Goal: Navigation & Orientation: Understand site structure

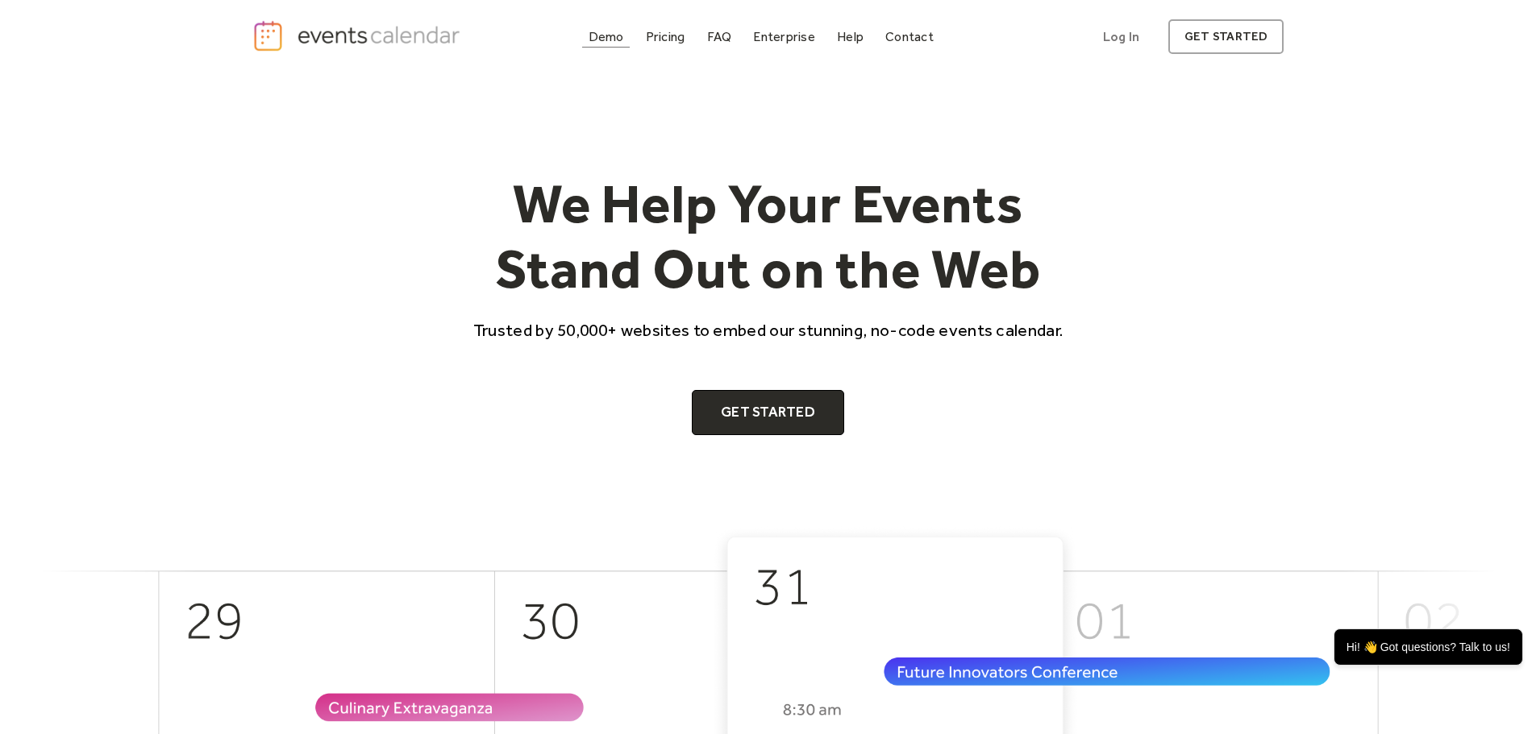
click at [608, 41] on div "Demo" at bounding box center [605, 36] width 35 height 9
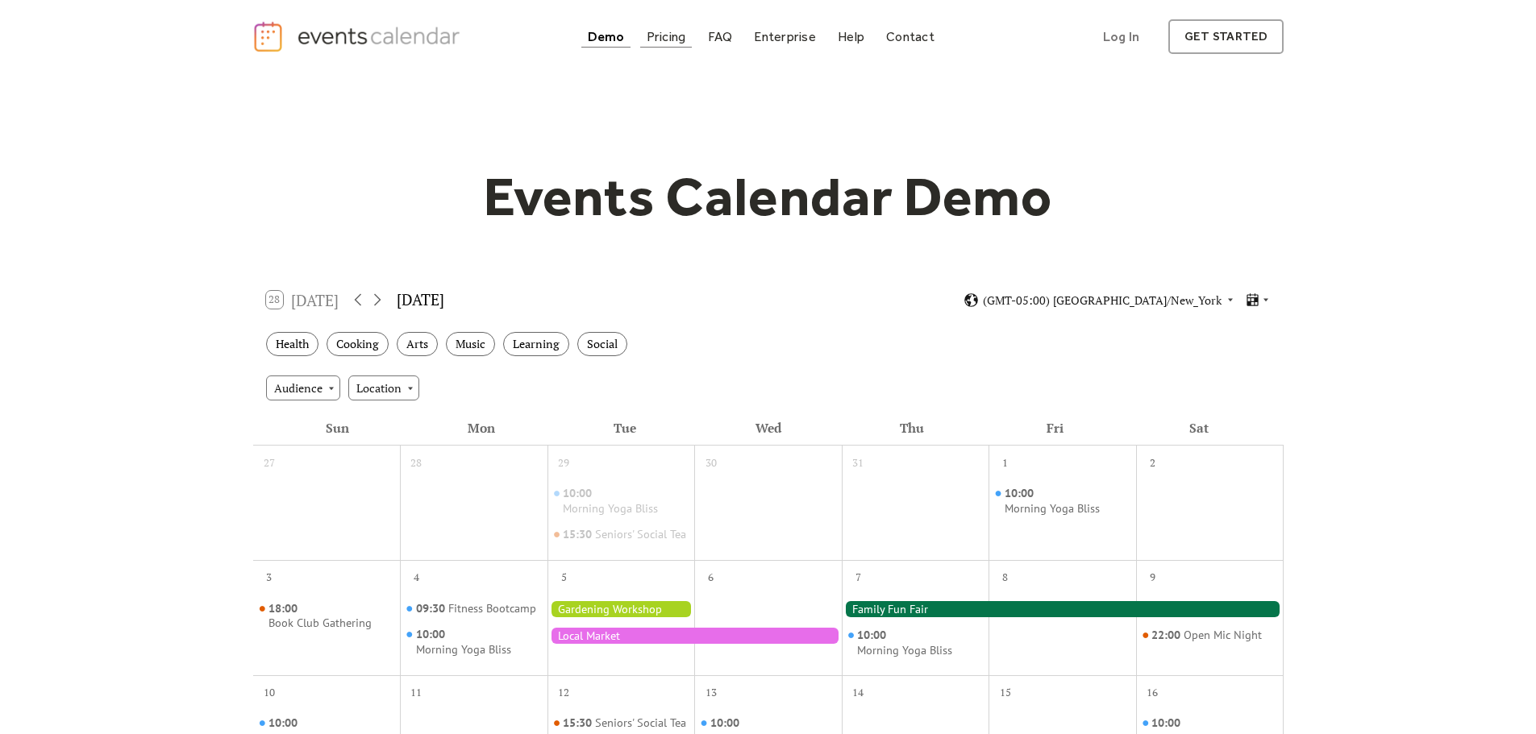
click at [672, 41] on div "Pricing" at bounding box center [667, 36] width 40 height 9
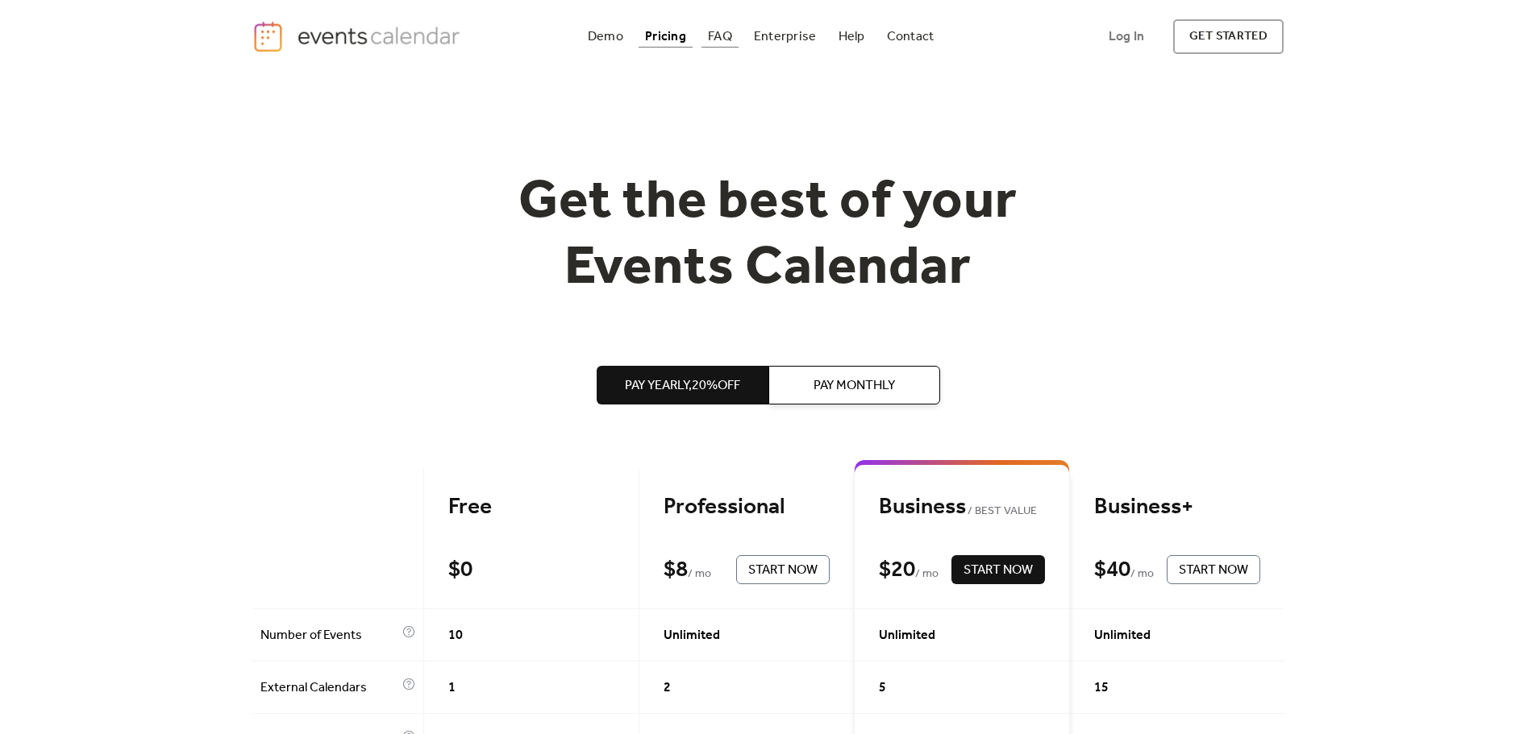
click at [723, 38] on div "FAQ" at bounding box center [720, 36] width 24 height 9
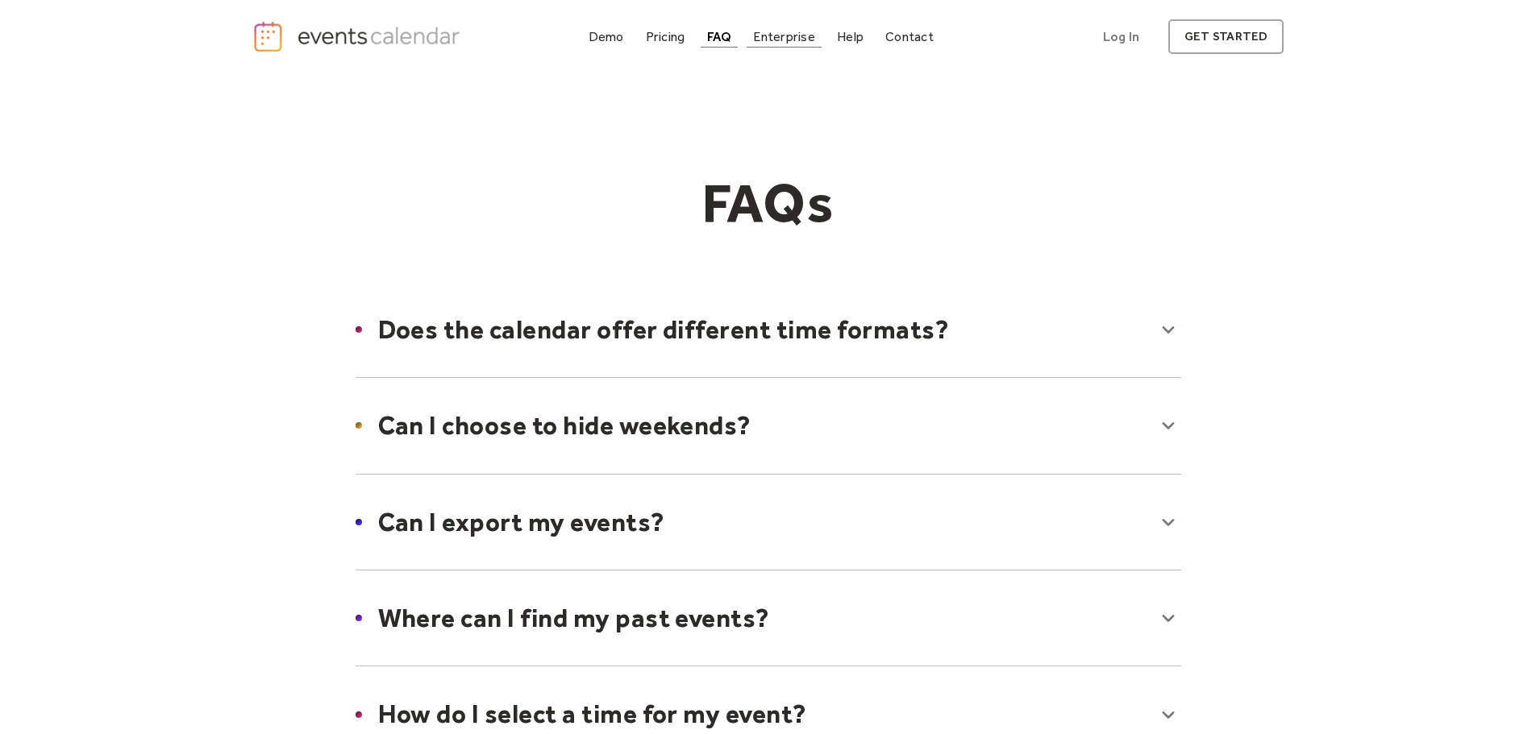
click at [792, 36] on div "Enterprise" at bounding box center [783, 36] width 61 height 9
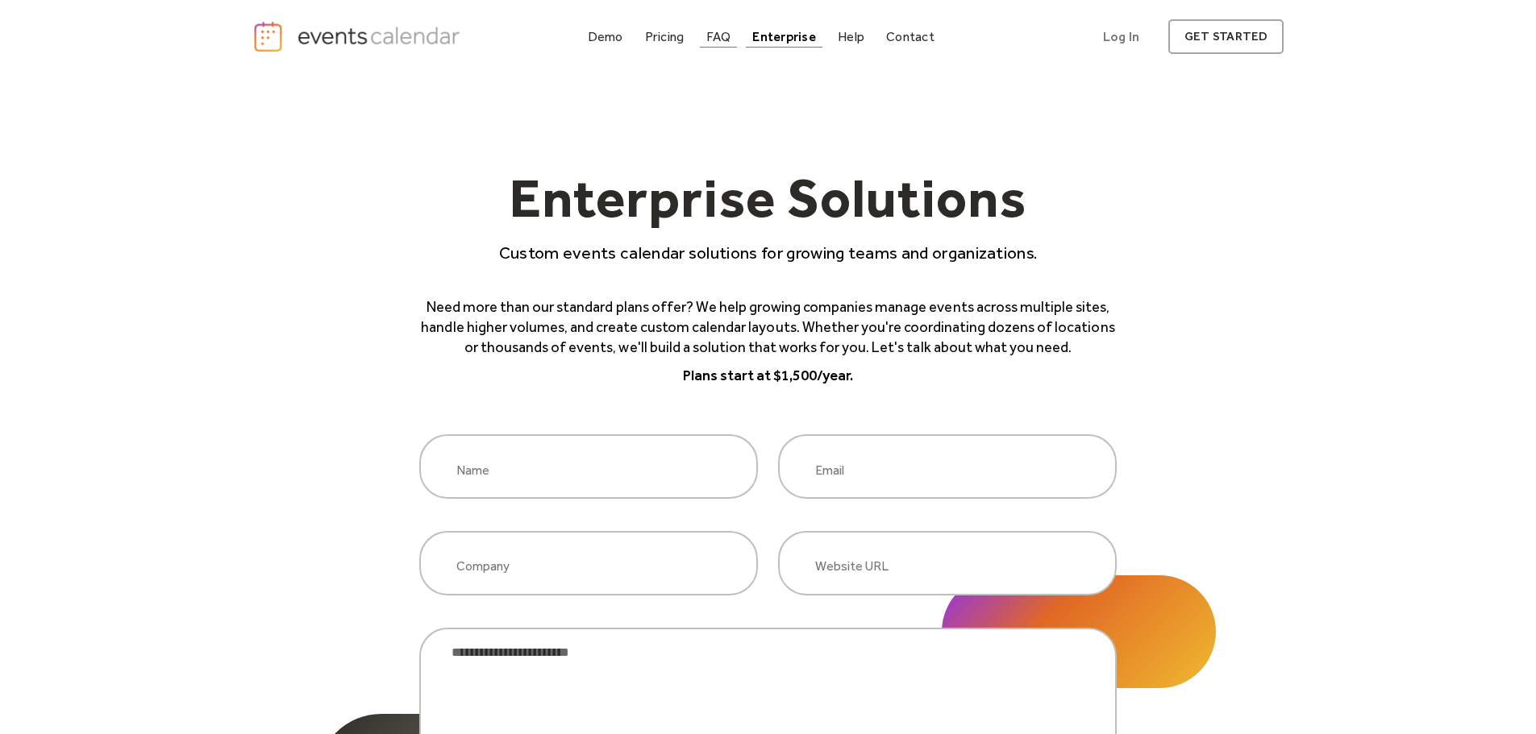
click at [717, 39] on div "FAQ" at bounding box center [718, 36] width 25 height 9
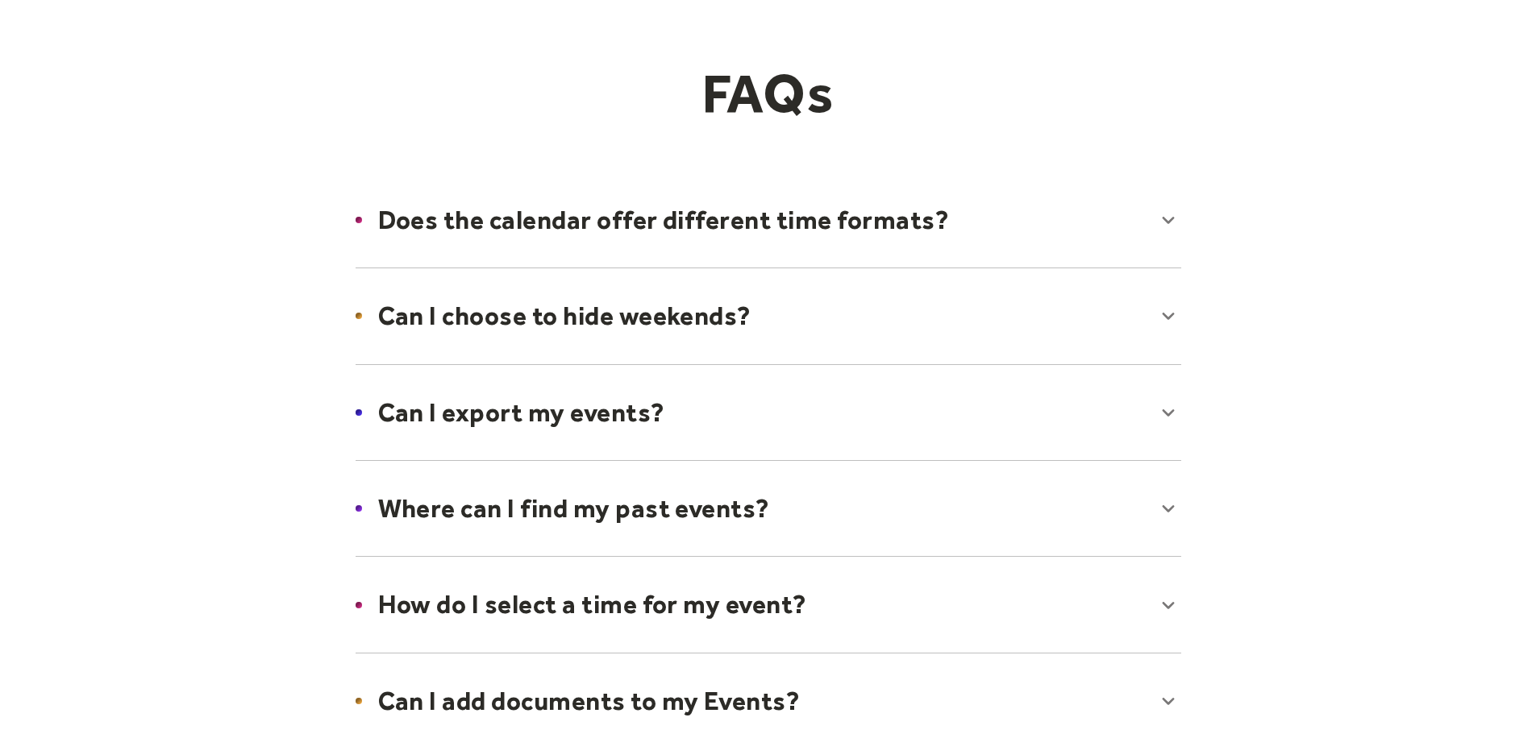
scroll to position [161, 0]
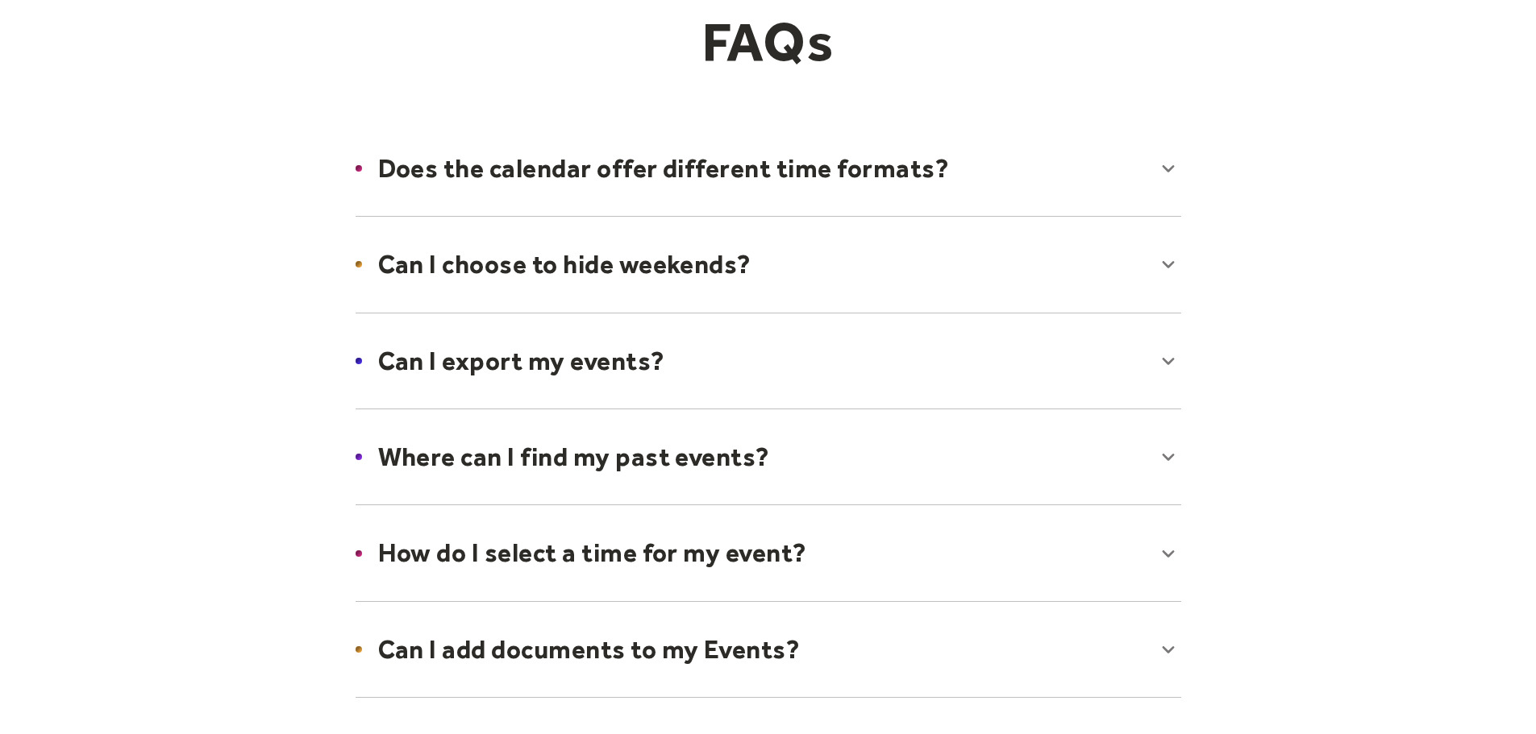
click at [799, 171] on div at bounding box center [768, 168] width 858 height 98
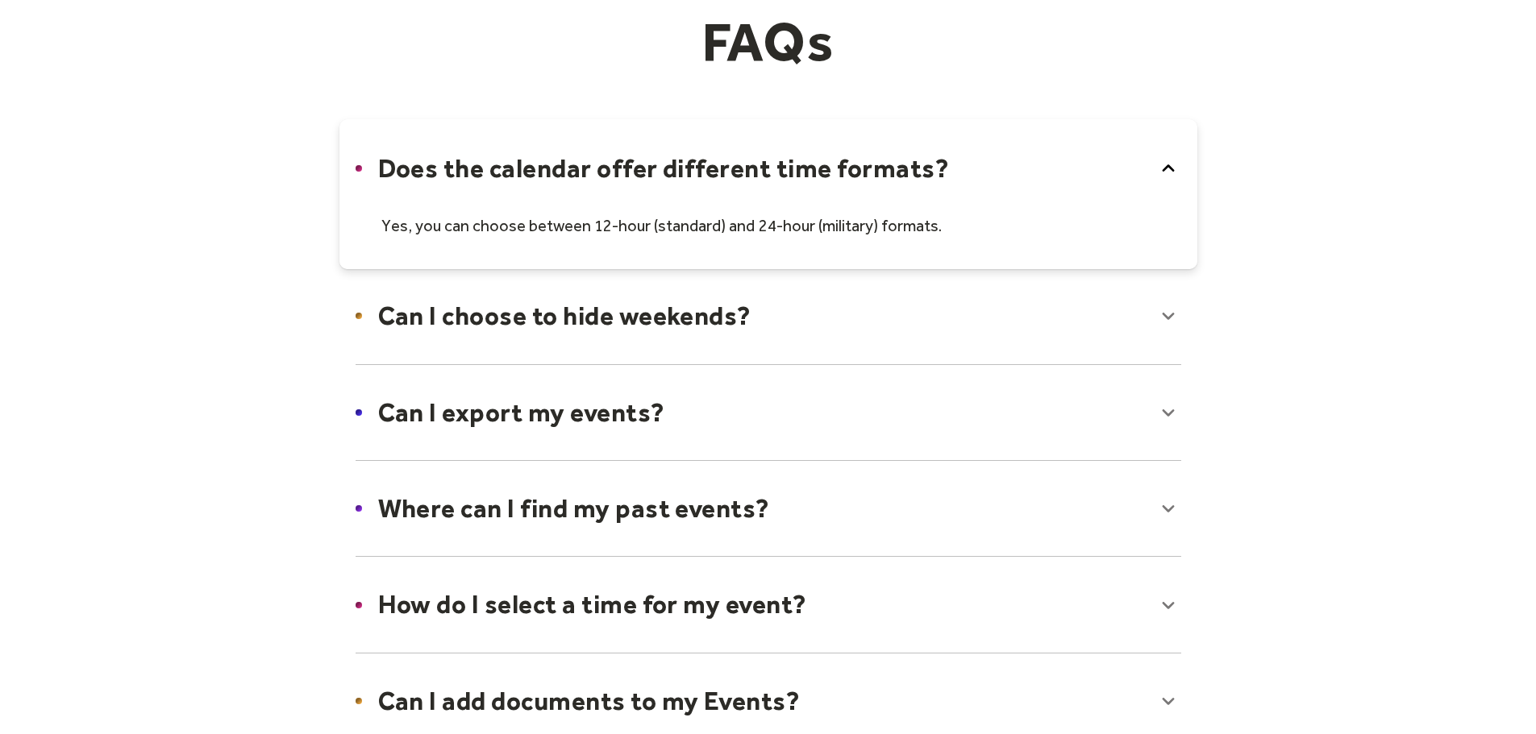
click at [808, 168] on div at bounding box center [768, 194] width 858 height 150
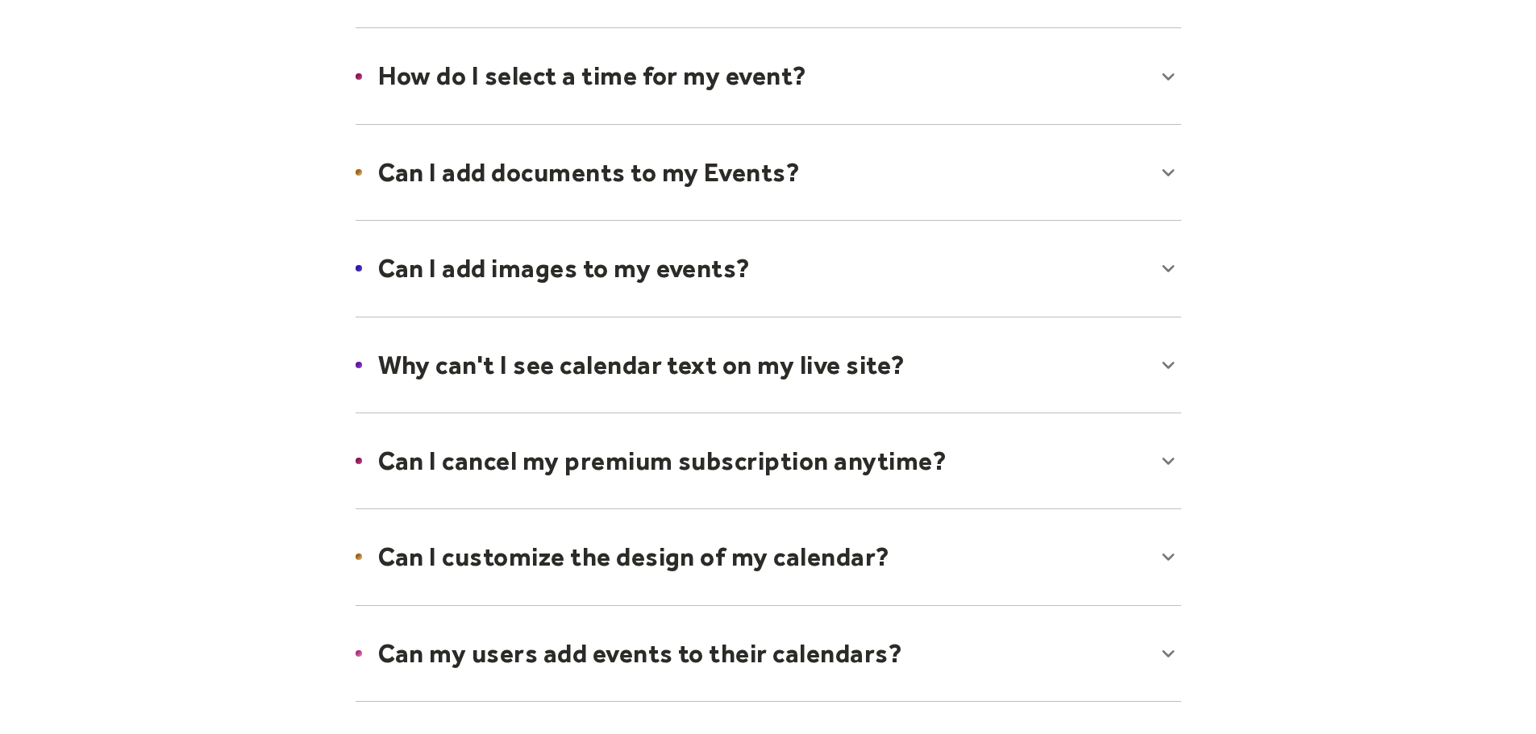
scroll to position [645, 0]
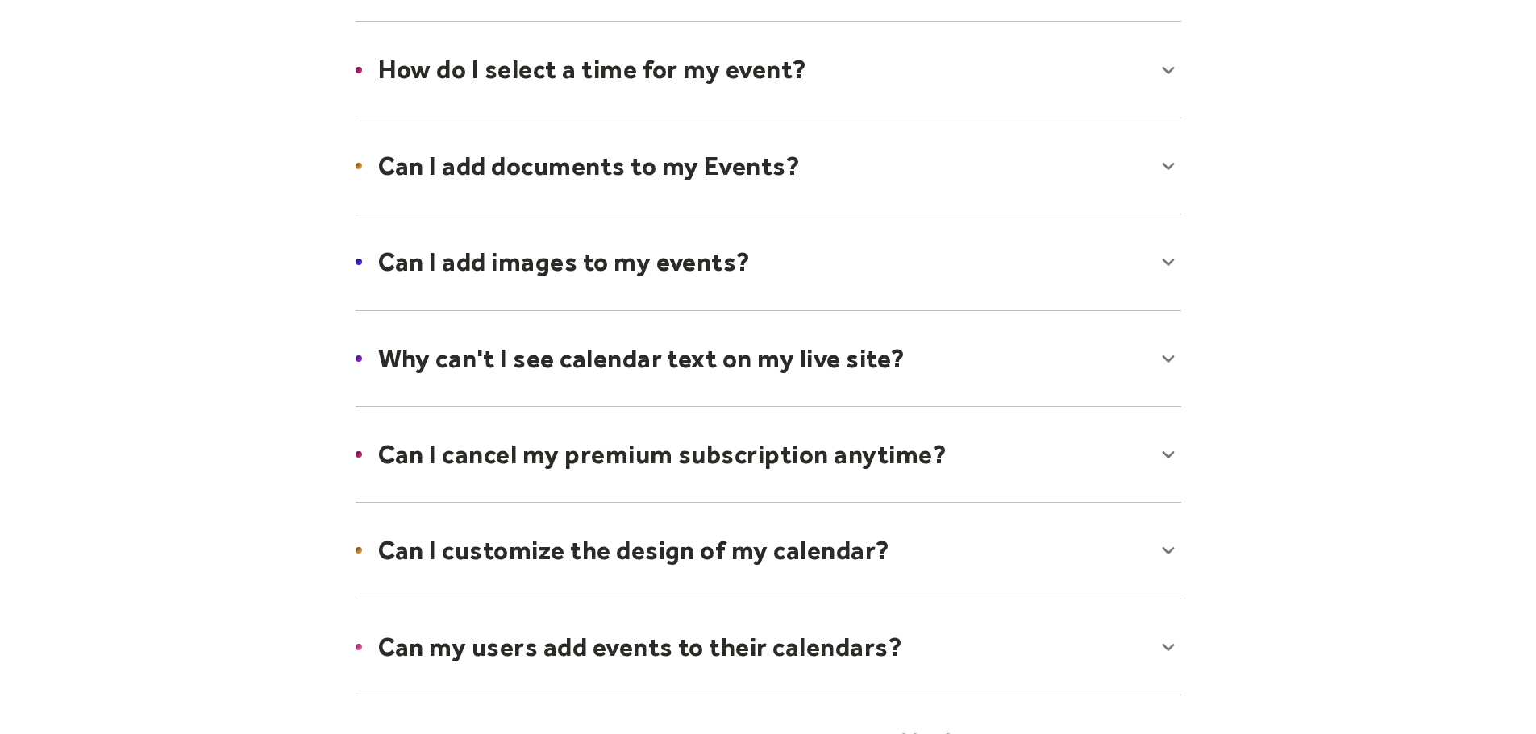
click at [681, 264] on div at bounding box center [768, 262] width 858 height 98
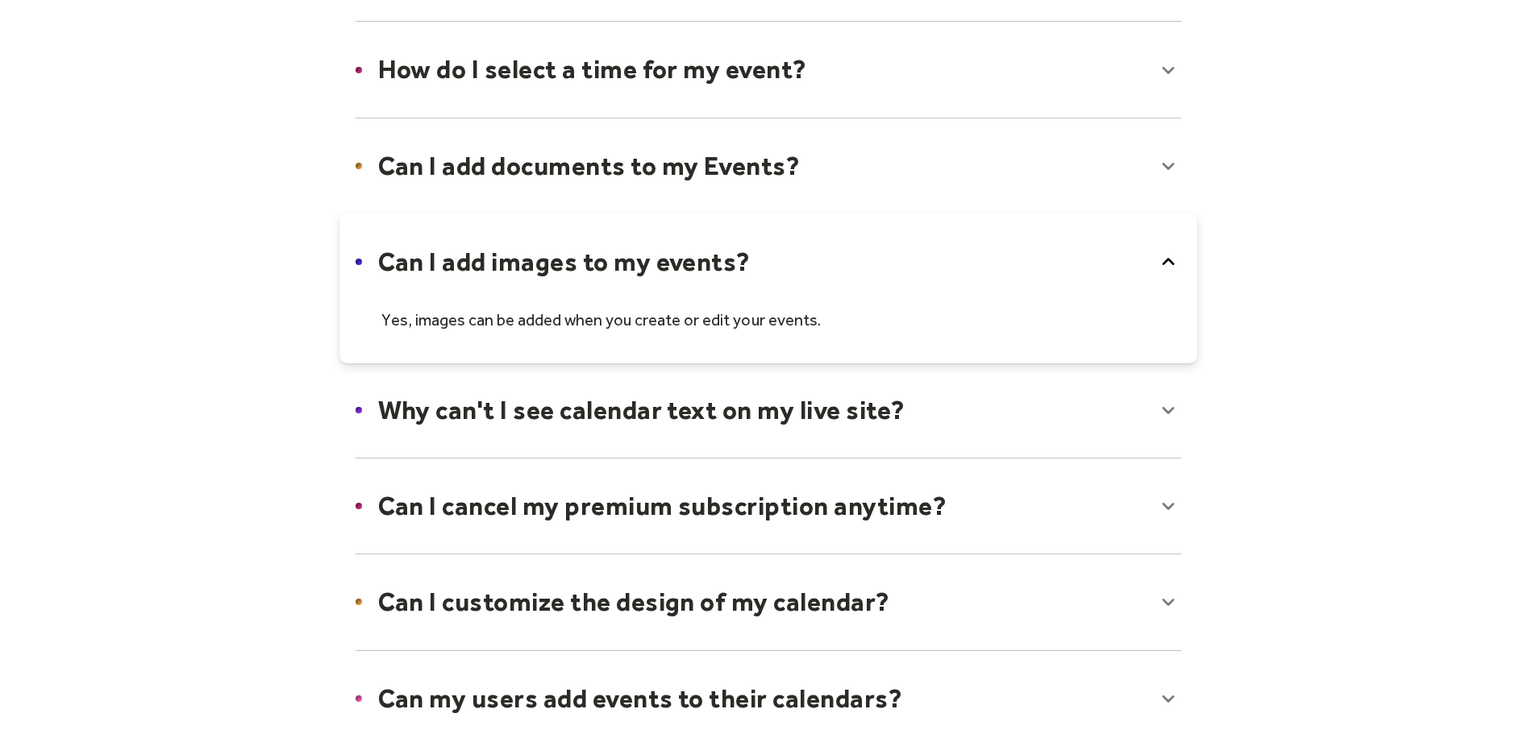
click at [681, 264] on div at bounding box center [768, 288] width 858 height 150
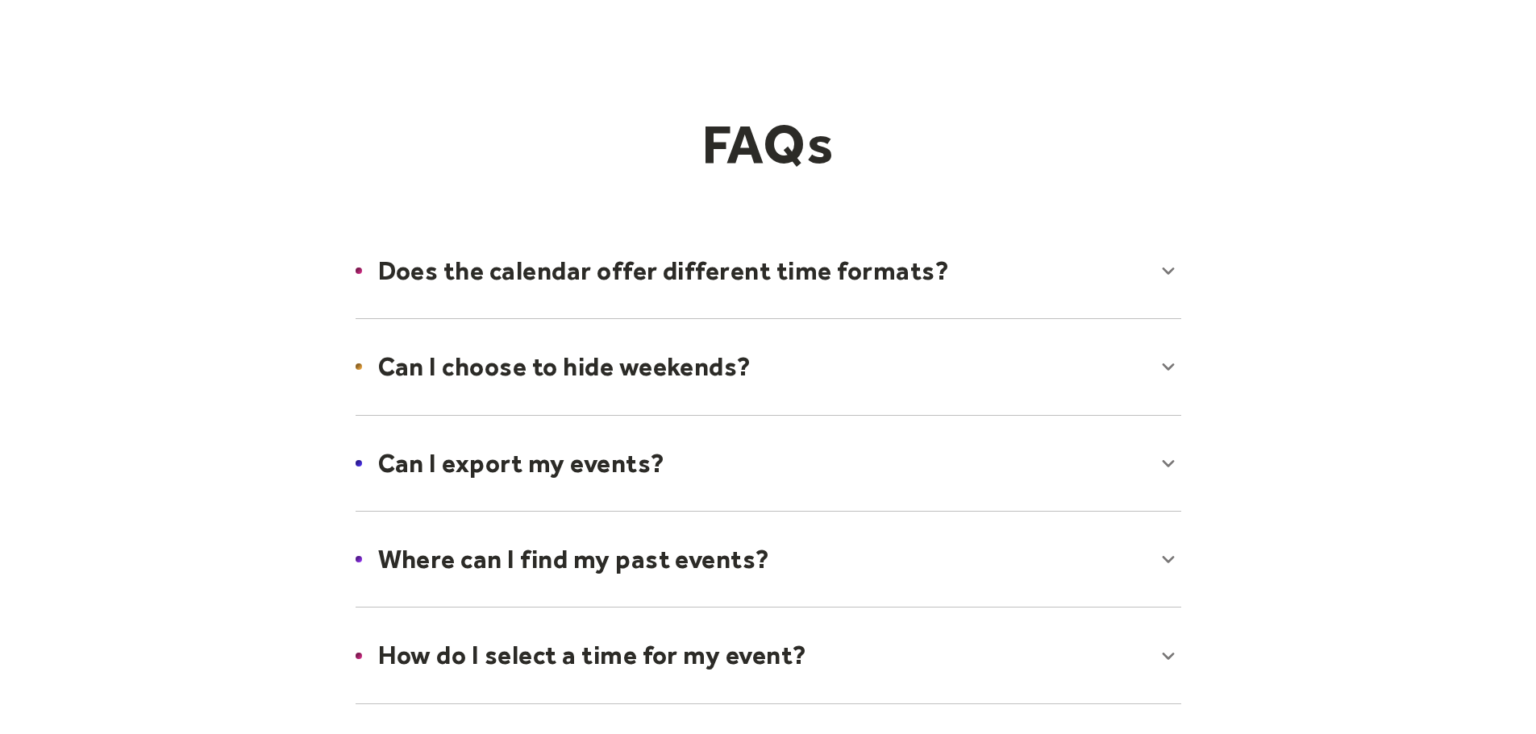
scroll to position [0, 0]
